Goal: Task Accomplishment & Management: Use online tool/utility

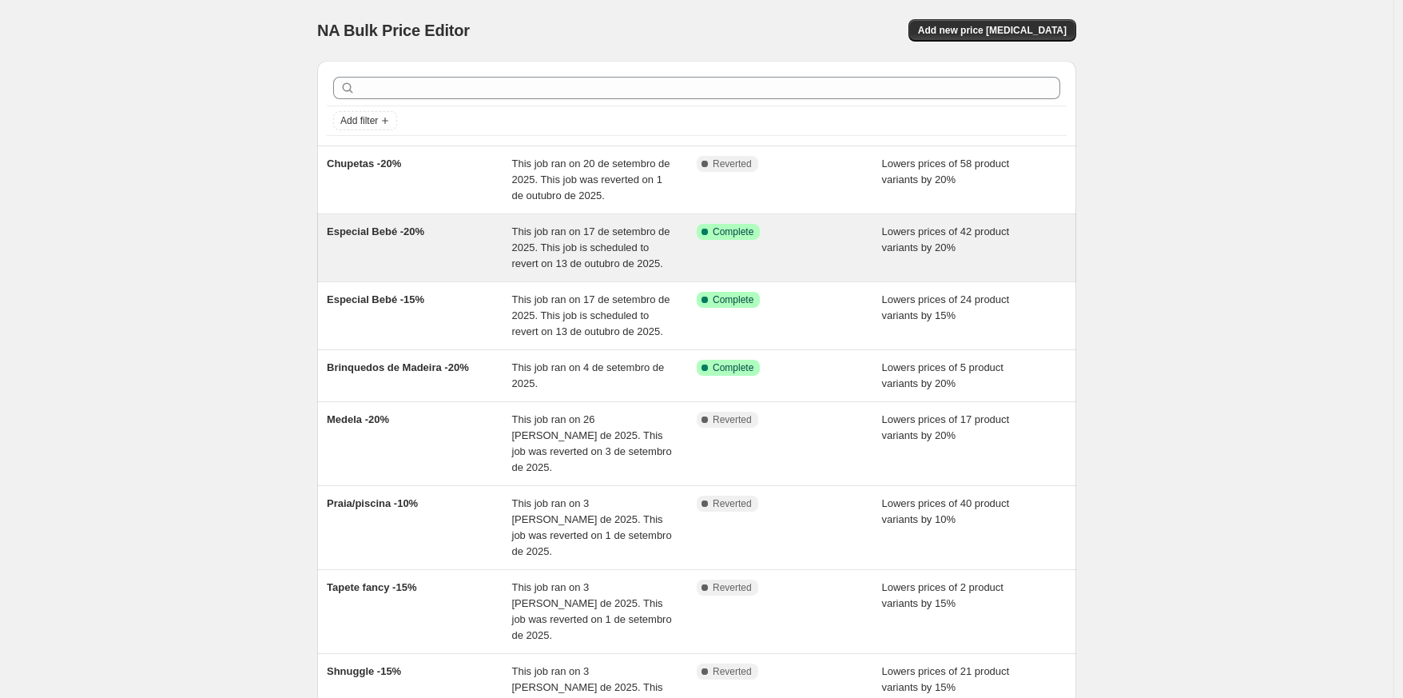
click at [675, 263] on div "This job ran on 17 de setembro de 2025. This job is scheduled to revert on 13 d…" at bounding box center [604, 248] width 185 height 48
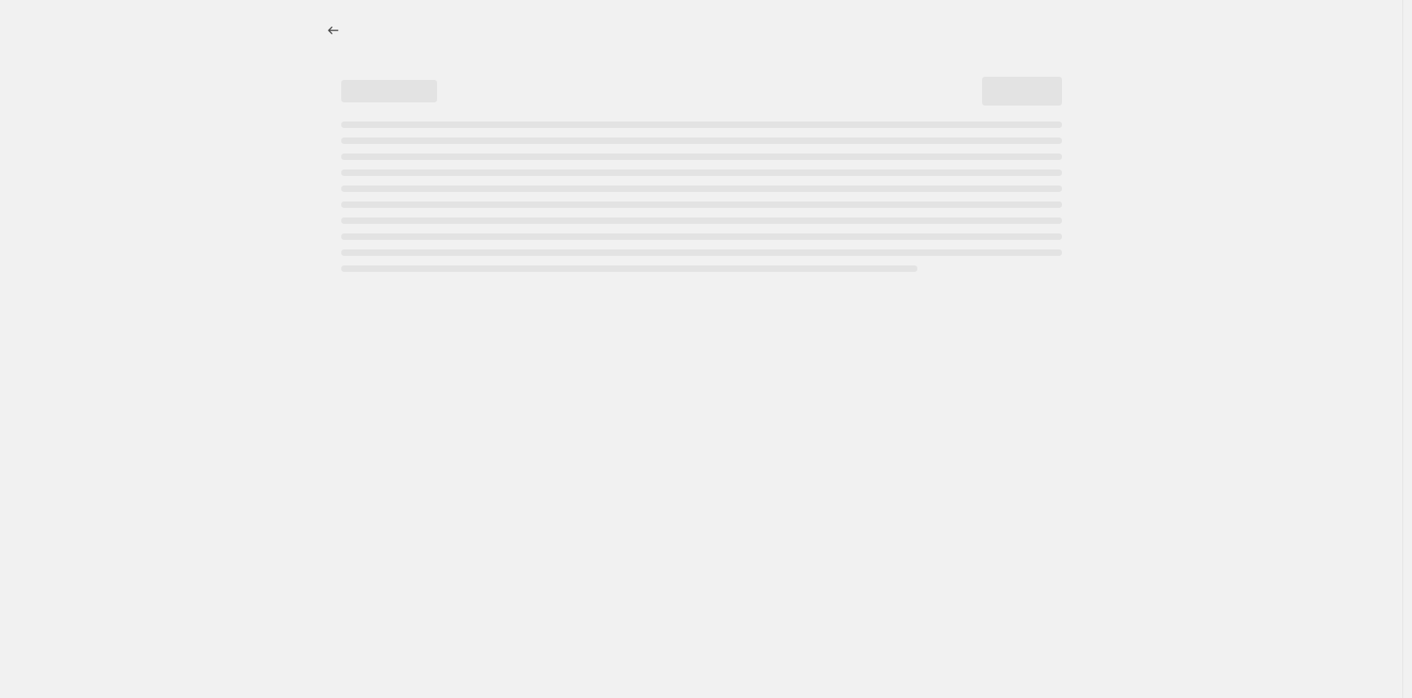
select select "percentage"
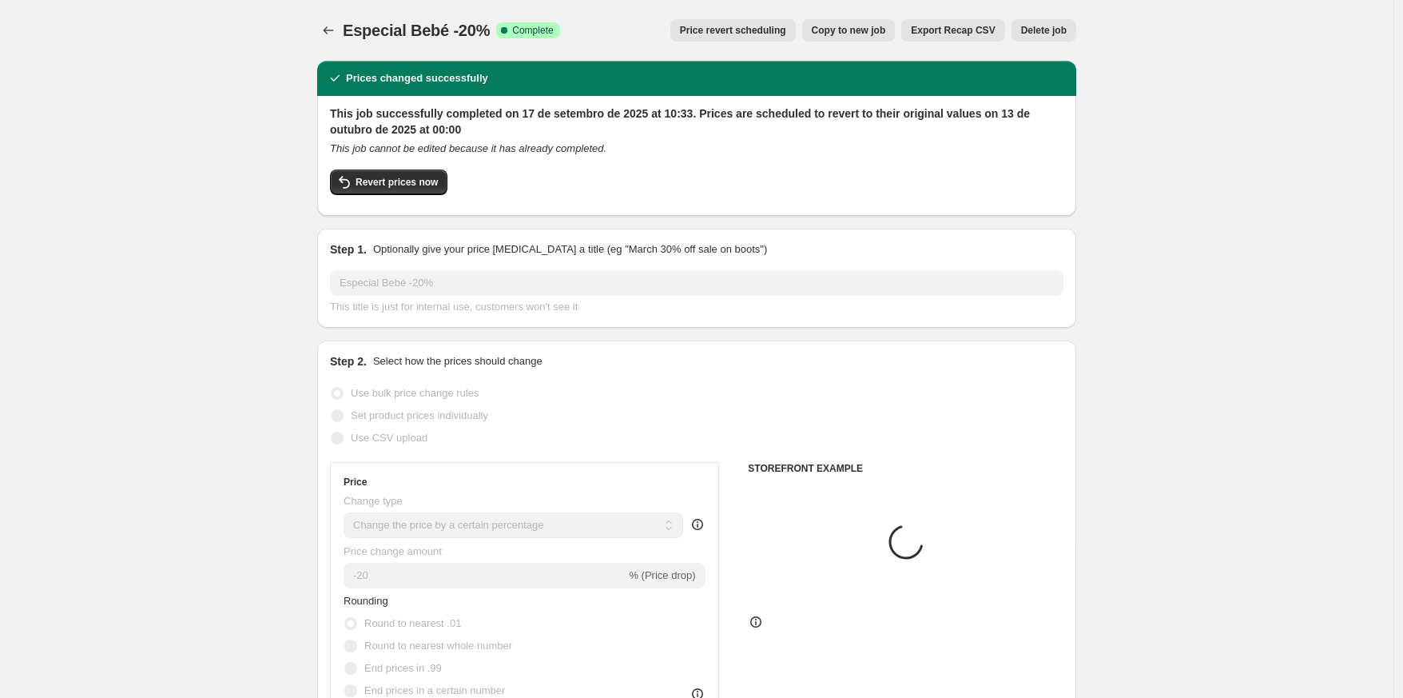
select select "vendor"
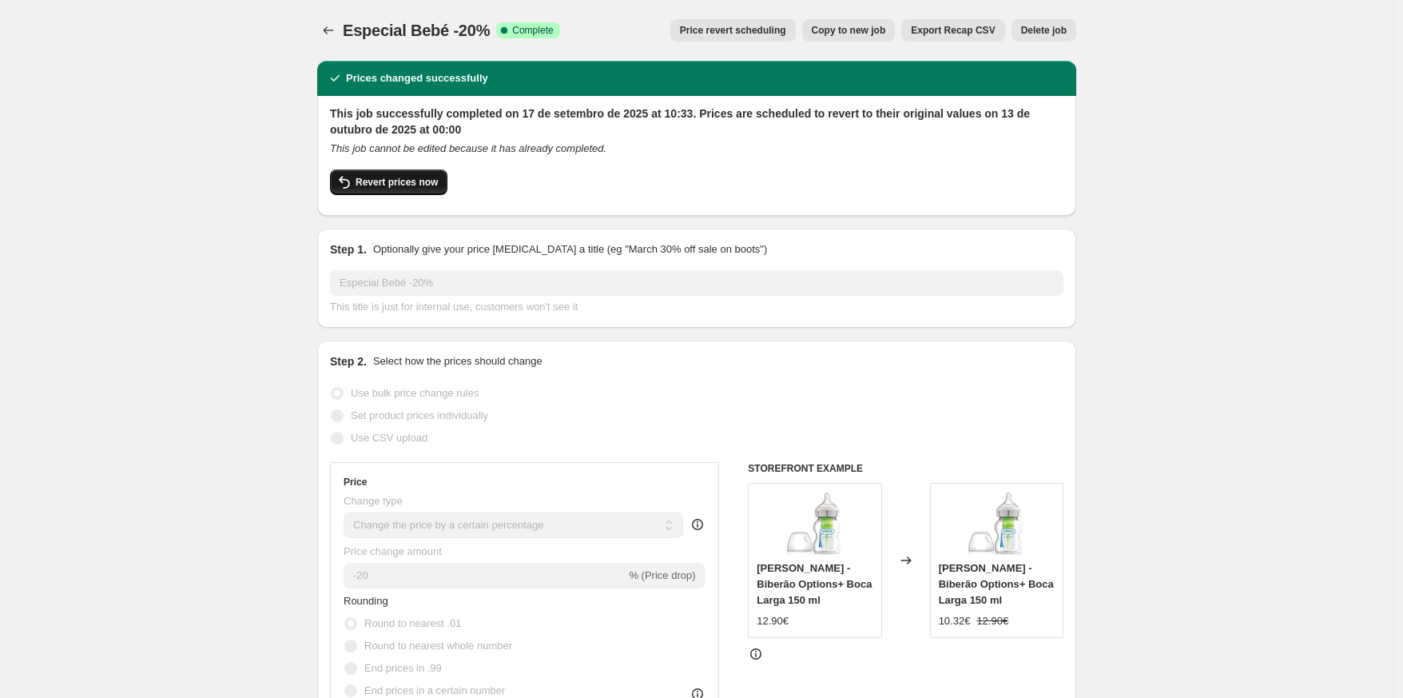
click at [438, 188] on span "Revert prices now" at bounding box center [397, 182] width 82 height 13
checkbox input "false"
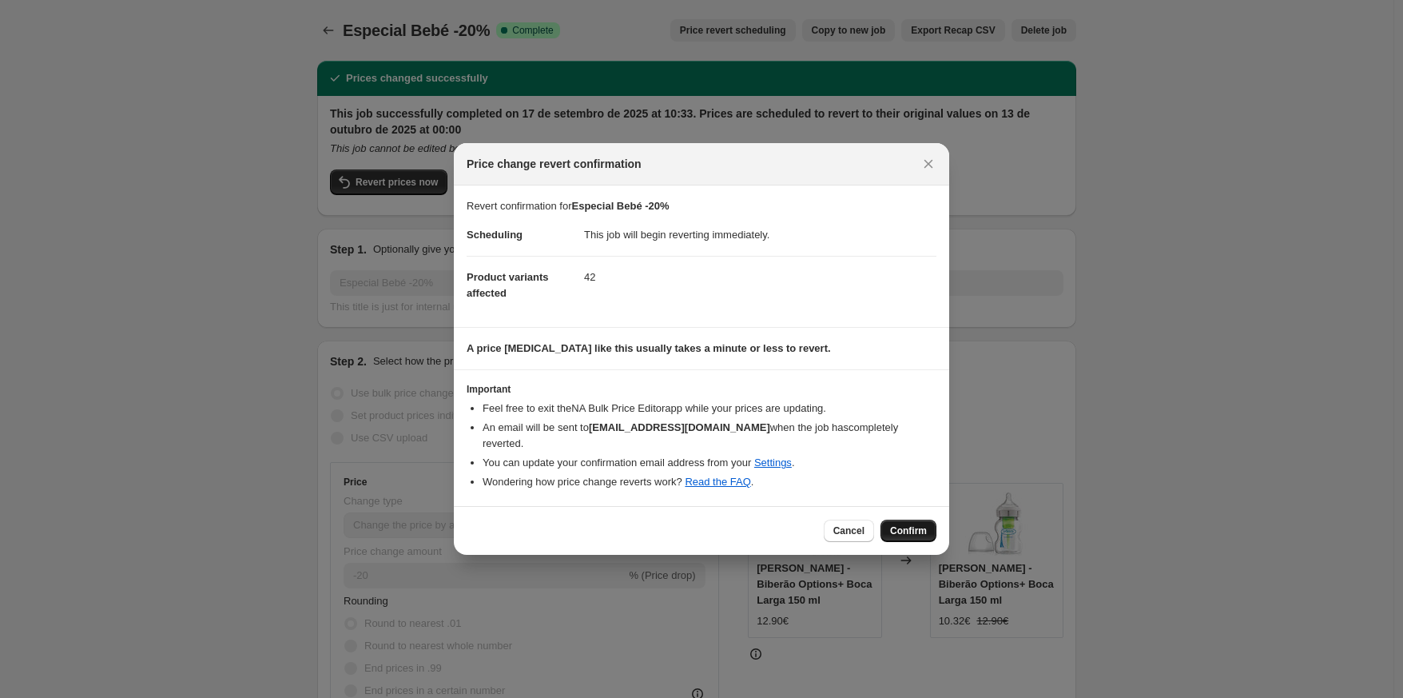
click at [922, 532] on span "Confirm" at bounding box center [908, 530] width 37 height 13
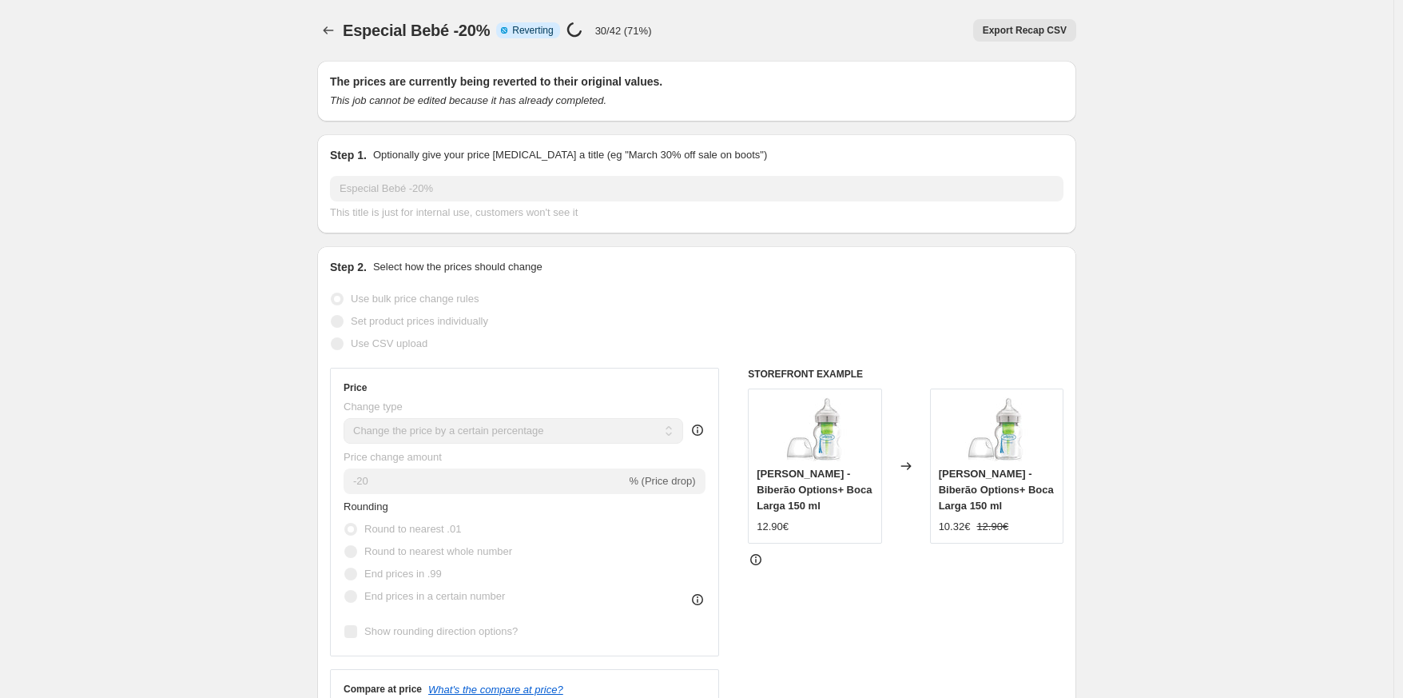
select select "percentage"
select select "vendor"
checkbox input "true"
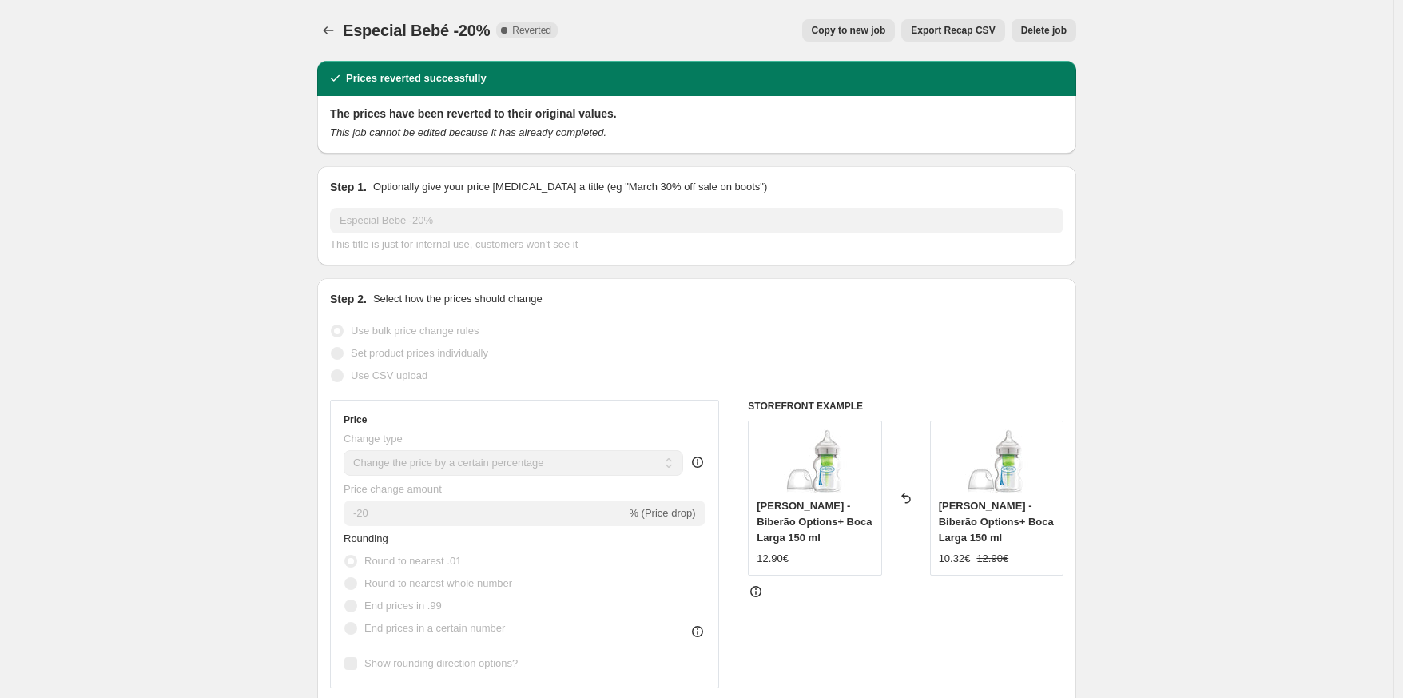
click at [337, 44] on div "Especial Bebé -20%. This page is ready Especial Bebé -20% Complete Reverted Cop…" at bounding box center [696, 30] width 759 height 61
click at [334, 36] on icon "Price change jobs" at bounding box center [329, 30] width 16 height 16
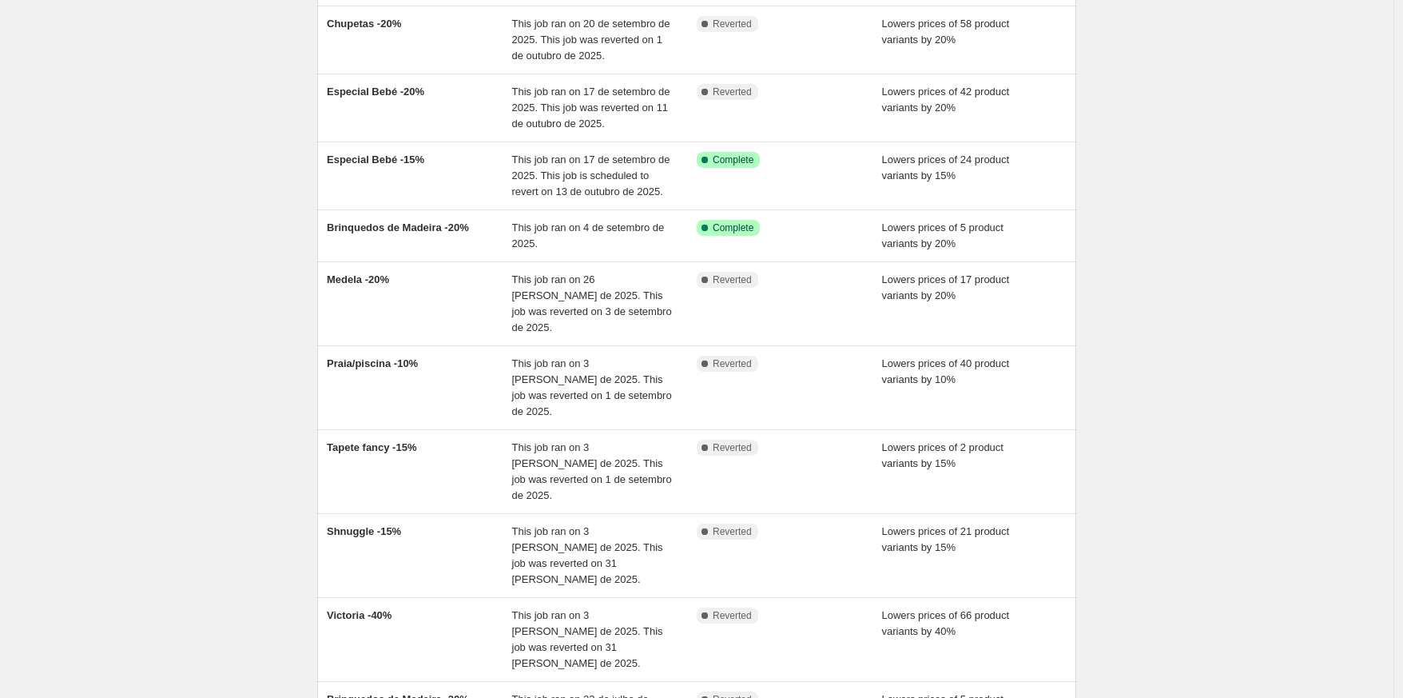
scroll to position [143, 0]
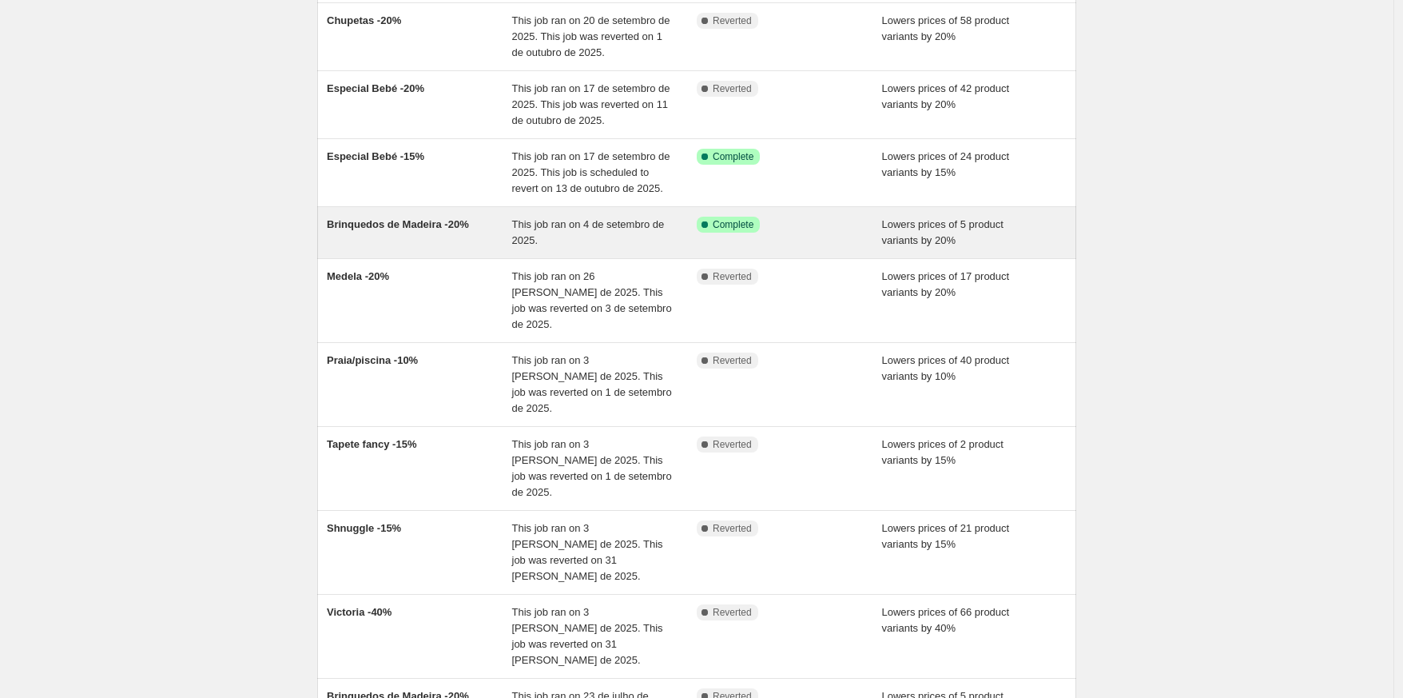
click at [553, 246] on span "This job ran on 4 de setembro de 2025." at bounding box center [588, 232] width 153 height 28
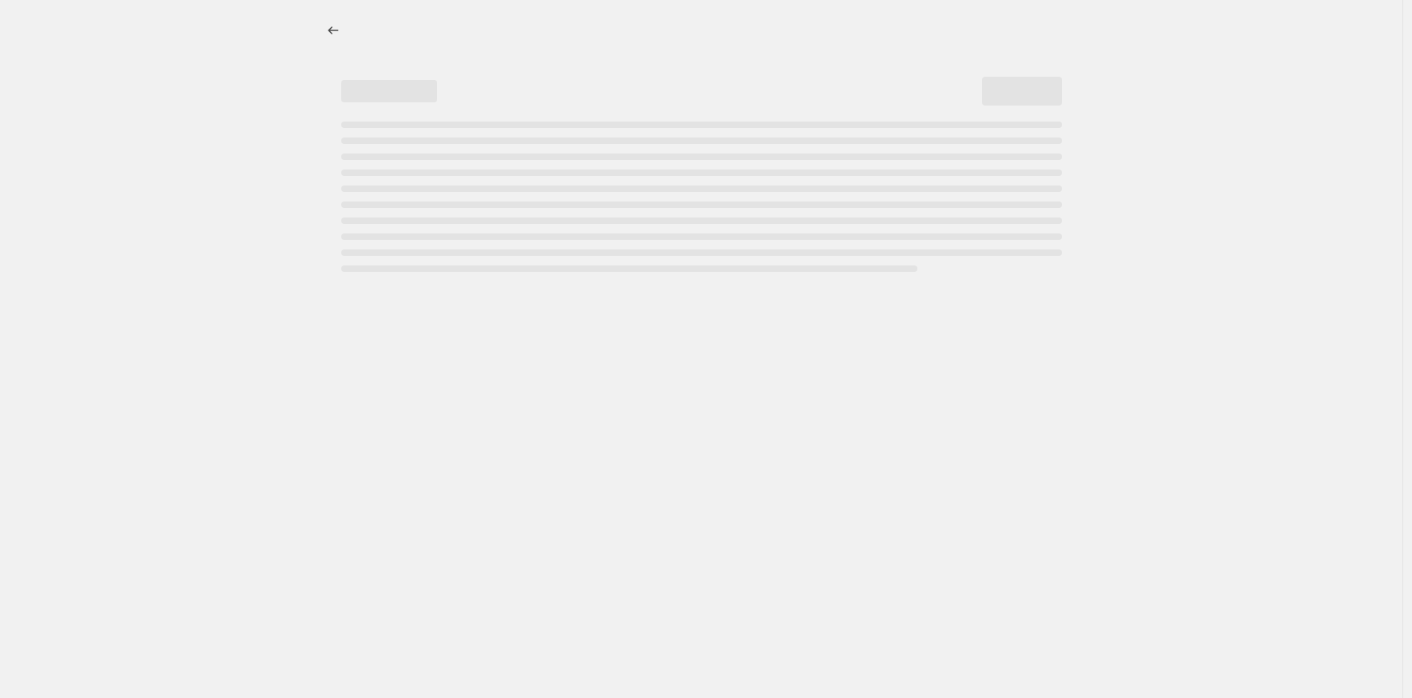
select select "percentage"
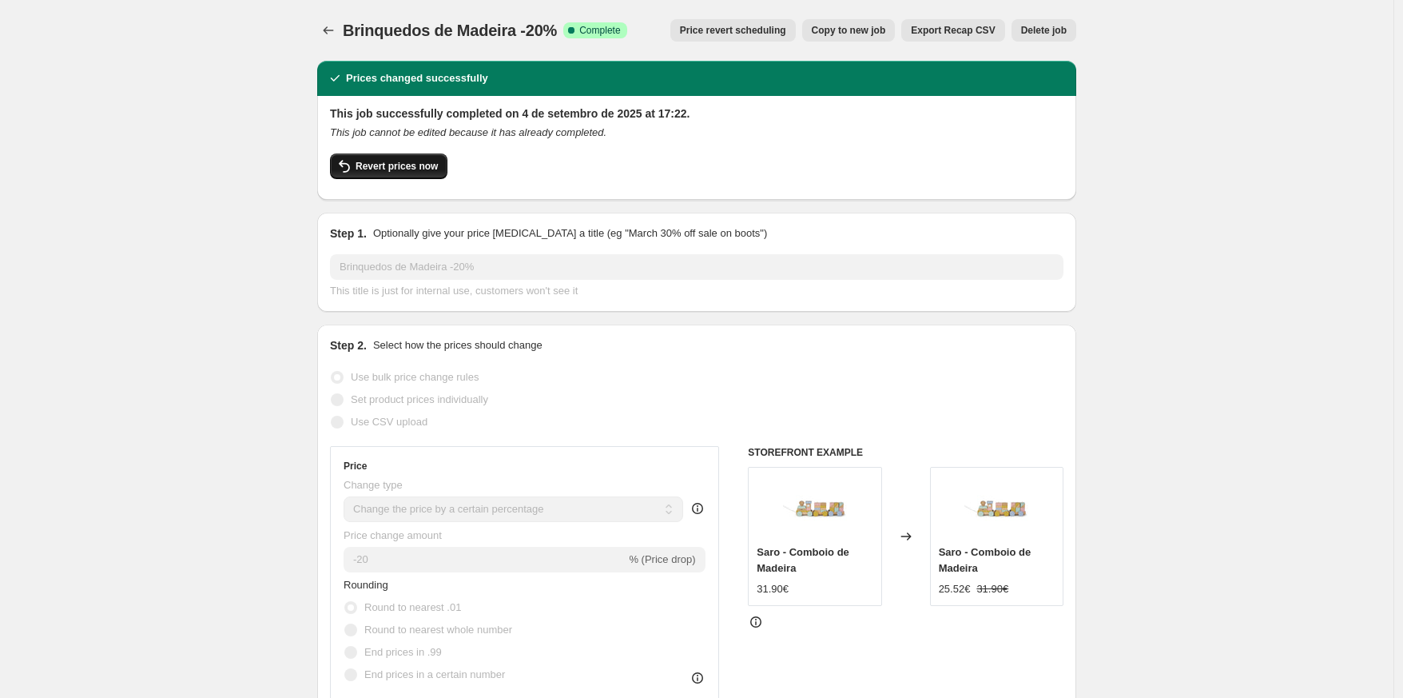
click at [432, 178] on button "Revert prices now" at bounding box center [388, 166] width 117 height 26
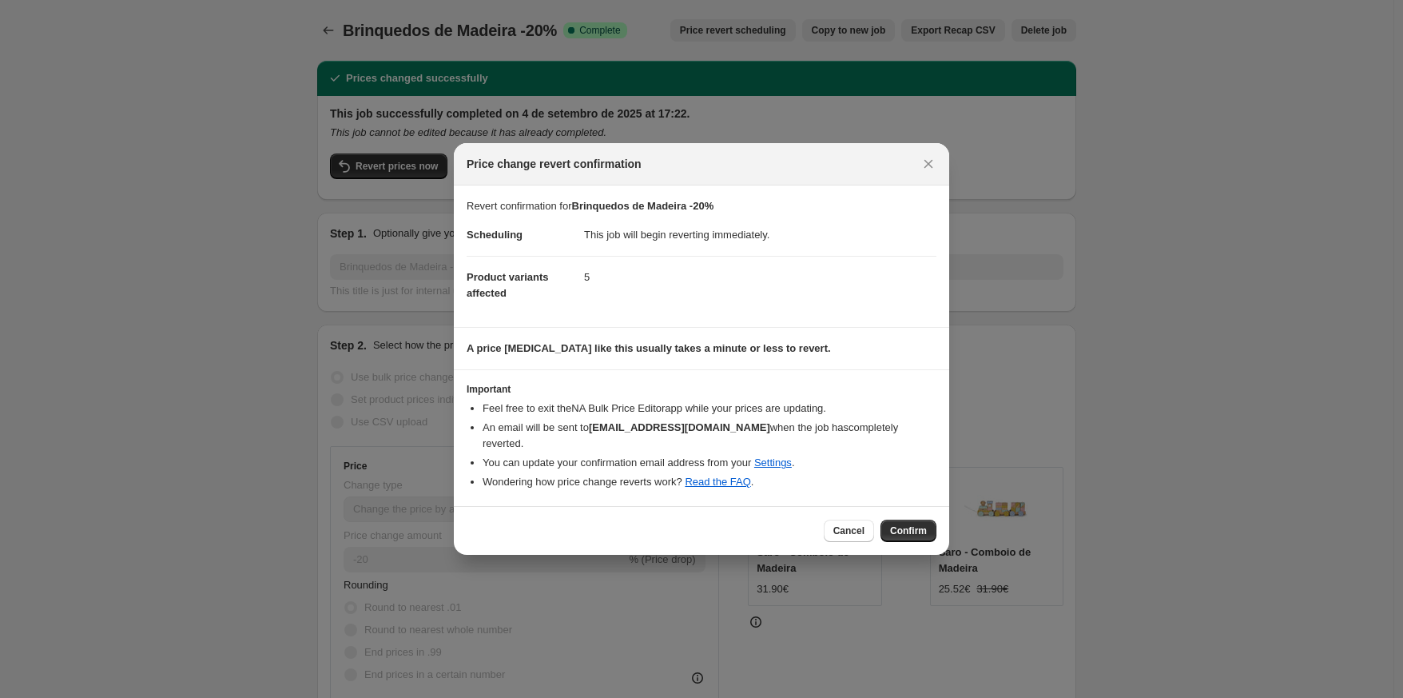
click at [898, 520] on button "Confirm" at bounding box center [909, 531] width 56 height 22
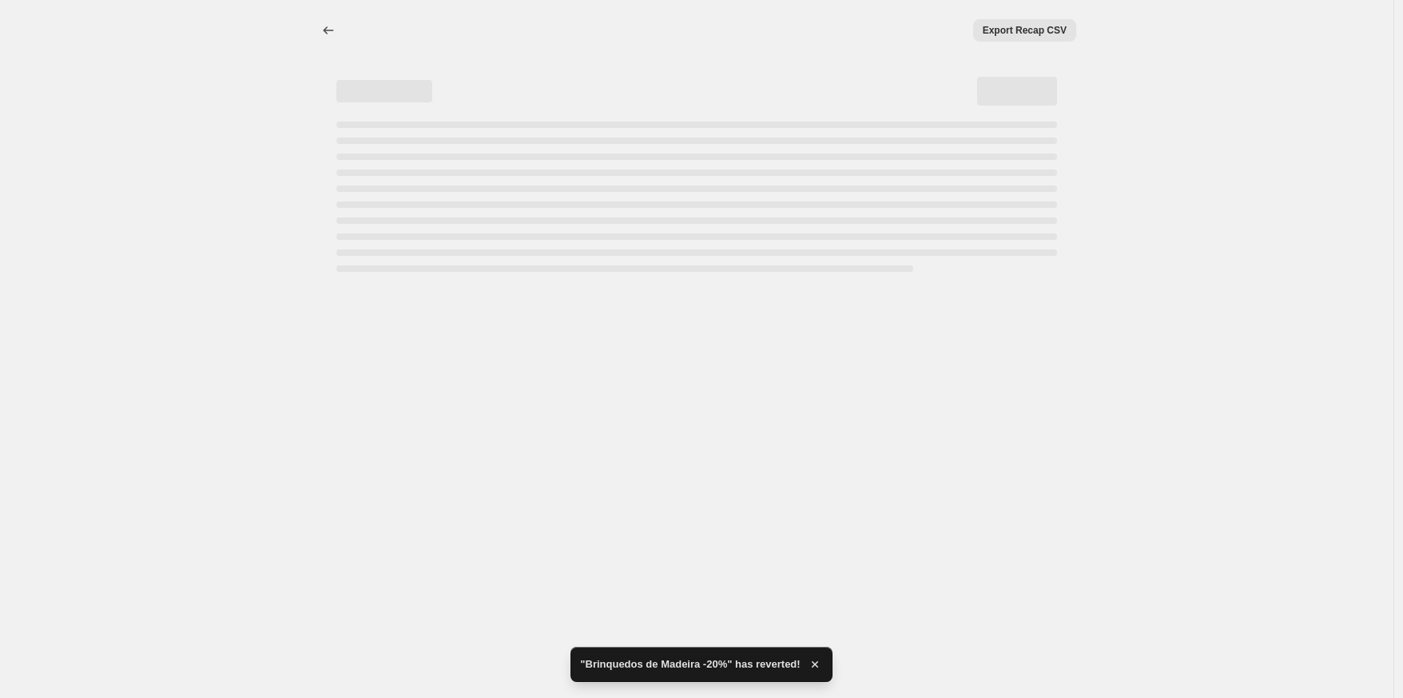
select select "percentage"
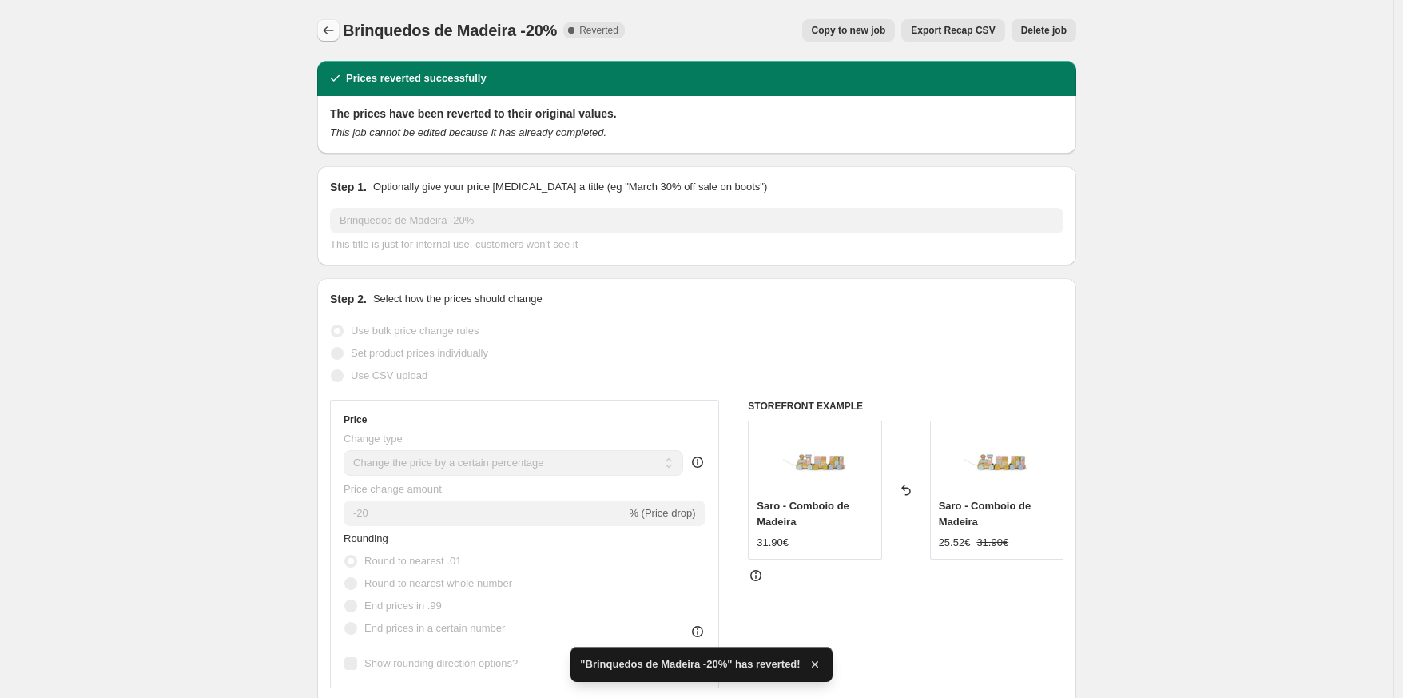
click at [336, 34] on icon "Price change jobs" at bounding box center [329, 30] width 16 height 16
